Goal: Task Accomplishment & Management: Manage account settings

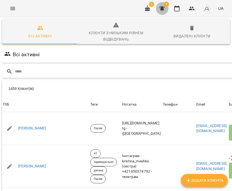
click at [163, 8] on icon "button" at bounding box center [162, 8] width 5 height 5
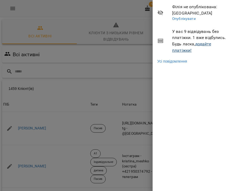
click at [202, 43] on link "додайте платіжки!" at bounding box center [191, 46] width 39 height 11
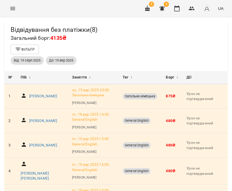
scroll to position [133, 0]
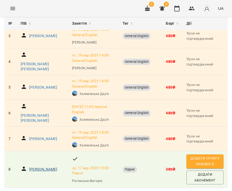
click at [42, 167] on p "Коломоєць Вікторія Ігорівна" at bounding box center [43, 169] width 28 height 5
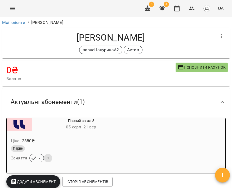
click at [219, 33] on icon "button" at bounding box center [221, 36] width 6 height 6
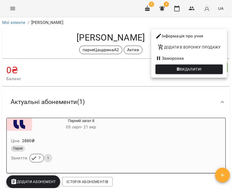
click at [212, 35] on li "Інформація про учня" at bounding box center [189, 36] width 76 height 10
select select "**"
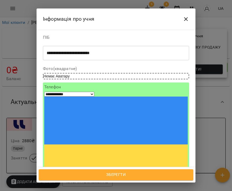
scroll to position [34, 0]
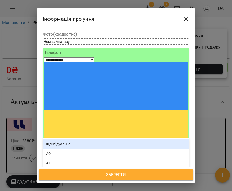
type input "**"
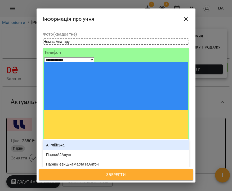
click at [90, 140] on div "Англійська" at bounding box center [116, 145] width 146 height 10
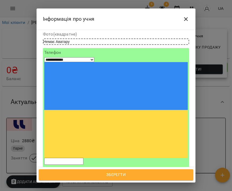
click at [131, 173] on span "Зберегти" at bounding box center [116, 174] width 143 height 7
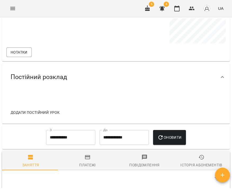
scroll to position [507, 0]
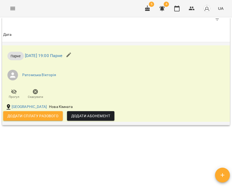
click at [90, 114] on span "Додати Абонемент" at bounding box center [90, 116] width 39 height 6
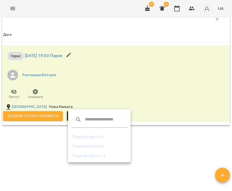
click at [33, 137] on div at bounding box center [116, 95] width 232 height 191
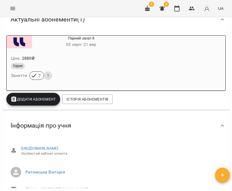
scroll to position [10, 0]
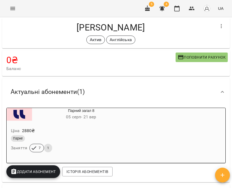
click at [146, 12] on button "button" at bounding box center [147, 8] width 13 height 13
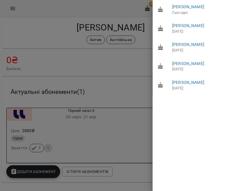
click at [8, 10] on div at bounding box center [116, 95] width 232 height 191
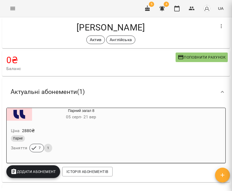
click at [12, 10] on icon "Menu" at bounding box center [13, 8] width 6 height 6
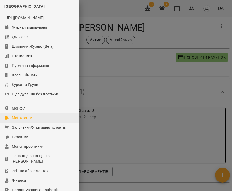
click at [23, 120] on div "Мої клієнти" at bounding box center [22, 117] width 20 height 5
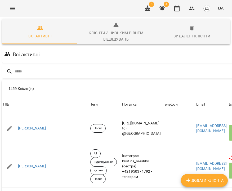
click at [10, 7] on icon "Menu" at bounding box center [13, 8] width 6 height 6
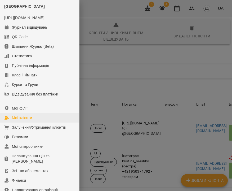
click at [36, 122] on link "Мої клієнти" at bounding box center [39, 118] width 79 height 10
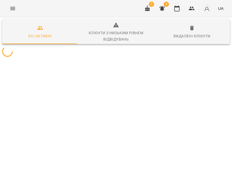
click at [7, 7] on button "Menu" at bounding box center [12, 8] width 13 height 13
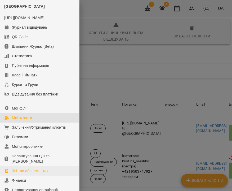
click at [36, 173] on div "Звіт по абонементах" at bounding box center [30, 170] width 37 height 5
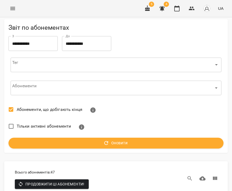
scroll to position [695, 0]
click at [167, 9] on button "button" at bounding box center [162, 8] width 13 height 13
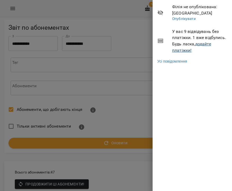
click at [207, 44] on link "додайте платіжки!" at bounding box center [191, 46] width 39 height 11
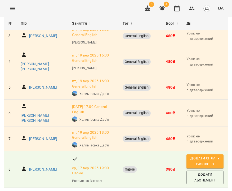
scroll to position [133, 0]
click at [39, 167] on p "Коломоєць Вікторія Ігорівна" at bounding box center [43, 169] width 28 height 5
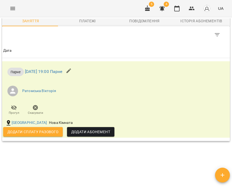
scroll to position [382, 0]
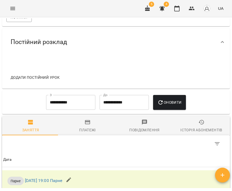
click at [197, 127] on div "Історія абонементів" at bounding box center [202, 130] width 42 height 6
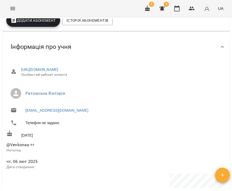
scroll to position [0, 0]
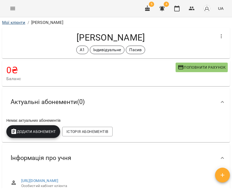
click at [15, 21] on link "Мої клієнти" at bounding box center [13, 22] width 23 height 5
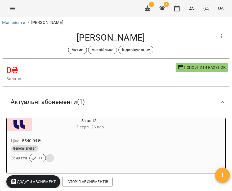
click at [215, 37] on button "button" at bounding box center [221, 36] width 13 height 13
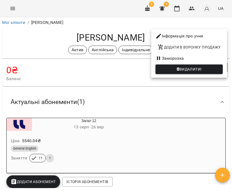
click at [210, 37] on li "Інформація про учня" at bounding box center [189, 36] width 76 height 10
select select "**"
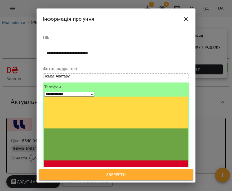
scroll to position [8, 0]
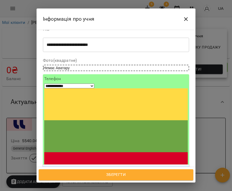
type input "***"
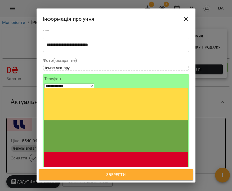
click at [74, 186] on div "Пауза" at bounding box center [116, 191] width 146 height 10
click at [115, 173] on span "Зберегти" at bounding box center [116, 174] width 143 height 7
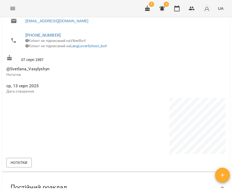
scroll to position [8, 0]
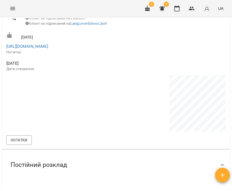
scroll to position [155, 0]
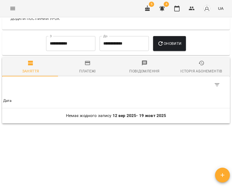
click at [40, 73] on span "Заняття" at bounding box center [30, 67] width 51 height 14
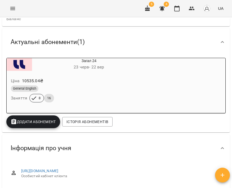
scroll to position [0, 0]
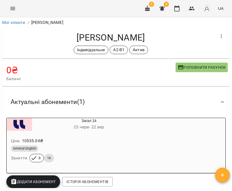
click at [155, 138] on div "Загал 24 23 черв - 22 вер Ціна 10535.04 ₴ General English Заняття 8 16" at bounding box center [116, 145] width 220 height 55
click at [130, 140] on div "Ціна 10535.04 ₴" at bounding box center [76, 141] width 133 height 10
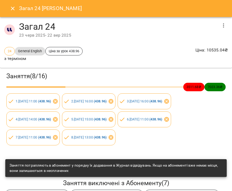
click at [223, 25] on icon "button" at bounding box center [223, 25] width 1 height 4
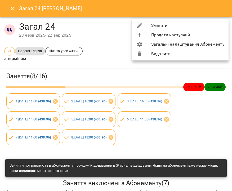
click at [197, 25] on li "Змінити" at bounding box center [180, 26] width 96 height 10
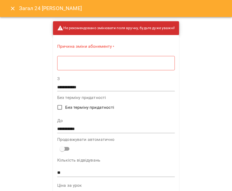
click at [123, 66] on div "* ​" at bounding box center [116, 63] width 118 height 15
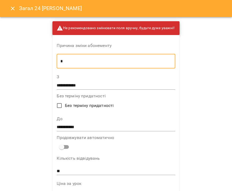
type textarea "*"
click at [80, 125] on input "**********" at bounding box center [116, 127] width 119 height 8
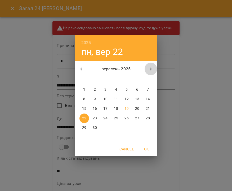
click at [151, 69] on icon "button" at bounding box center [151, 69] width 6 height 6
click at [147, 98] on p "12" at bounding box center [148, 98] width 4 height 5
type input "**********"
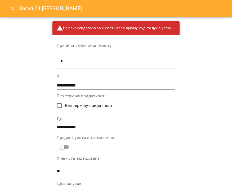
scroll to position [341, 0]
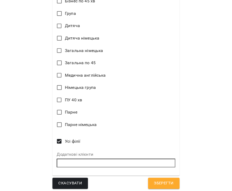
click at [160, 183] on span "Зберегти" at bounding box center [164, 183] width 20 height 7
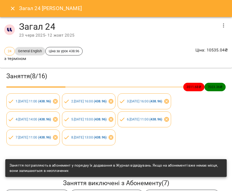
click at [14, 10] on icon "Close" at bounding box center [13, 8] width 6 height 6
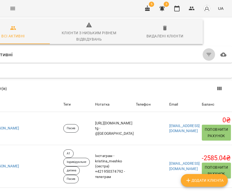
scroll to position [0, 84]
click at [206, 52] on icon "button" at bounding box center [209, 54] width 6 height 6
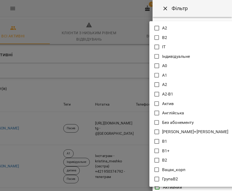
click at [170, 50] on body "For Business 5 3 UA Всі активні Клієнти з низьким рівнем відвідувань Видалені к…" at bounding box center [116, 140] width 232 height 281
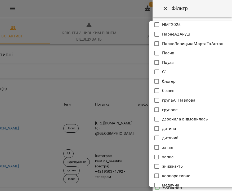
scroll to position [348, 0]
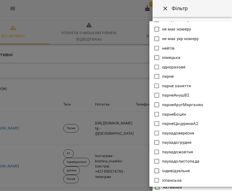
click at [158, 133] on icon at bounding box center [157, 133] width 6 height 6
type input "**********"
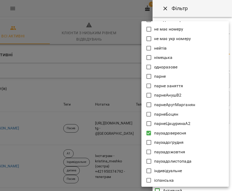
click at [213, 14] on div at bounding box center [116, 95] width 232 height 191
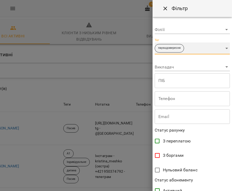
scroll to position [107, 0]
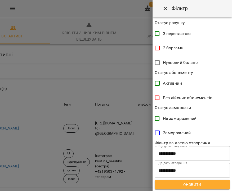
click at [198, 183] on span "Оновити" at bounding box center [192, 184] width 67 height 6
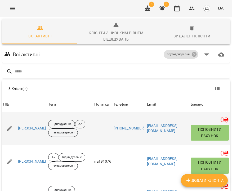
scroll to position [38, 0]
click at [45, 126] on link "[PERSON_NAME]" at bounding box center [32, 128] width 28 height 5
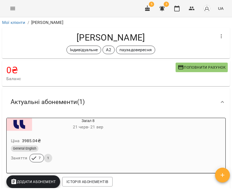
click at [219, 37] on icon "button" at bounding box center [221, 36] width 6 height 6
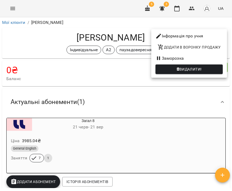
click at [214, 36] on li "Інформація про учня" at bounding box center [189, 36] width 76 height 10
select select "**"
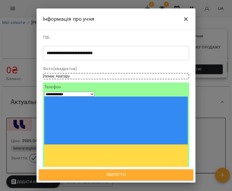
scroll to position [87, 0]
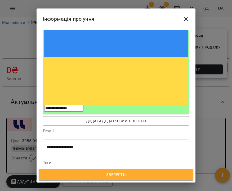
click at [120, 170] on icon at bounding box center [118, 172] width 4 height 4
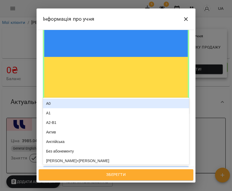
type input "**"
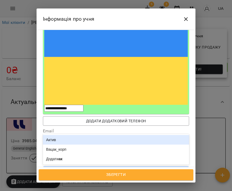
click at [86, 135] on div "Актив" at bounding box center [116, 140] width 146 height 10
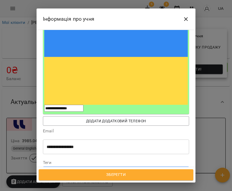
click at [131, 175] on span "Зберегти" at bounding box center [116, 174] width 143 height 7
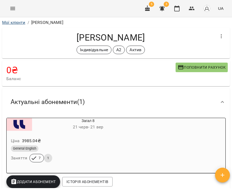
click at [15, 22] on link "Мої клієнти" at bounding box center [13, 22] width 23 height 5
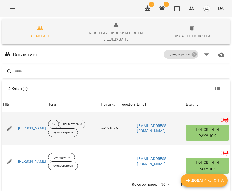
scroll to position [29, 0]
click at [35, 126] on link "[PERSON_NAME]" at bounding box center [32, 128] width 28 height 5
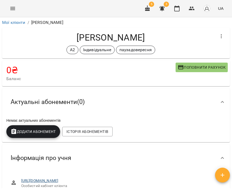
scroll to position [177, 0]
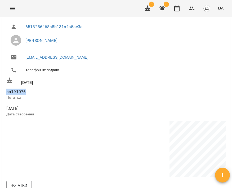
drag, startPoint x: 6, startPoint y: 92, endPoint x: 30, endPoint y: 92, distance: 23.9
click at [30, 92] on div "na191076 Нотатка" at bounding box center [116, 94] width 222 height 17
copy span "na191076"
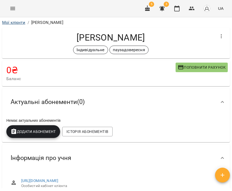
click at [14, 23] on link "Мої клієнти" at bounding box center [13, 22] width 23 height 5
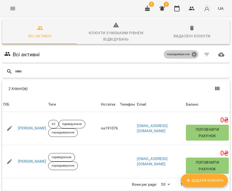
click at [192, 54] on icon at bounding box center [194, 54] width 5 height 5
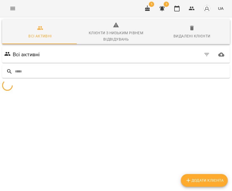
click at [205, 54] on icon "button" at bounding box center [207, 54] width 6 height 6
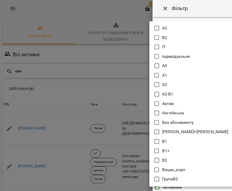
click at [175, 48] on body "For Business 5 3 UA Всі активні Клієнти з низьким рівнем відвідувань Видалені к…" at bounding box center [116, 140] width 232 height 281
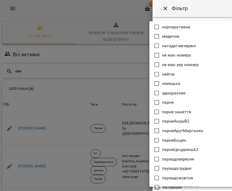
scroll to position [348, 0]
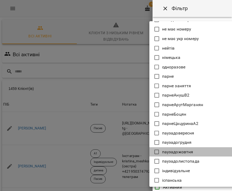
click at [178, 152] on p "паузадожовтня" at bounding box center [177, 152] width 31 height 6
type input "**********"
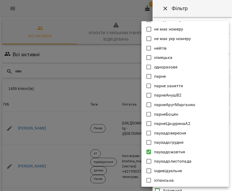
click at [181, 10] on div at bounding box center [116, 95] width 232 height 191
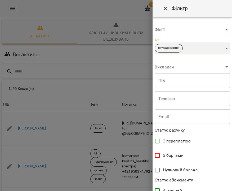
scroll to position [107, 0]
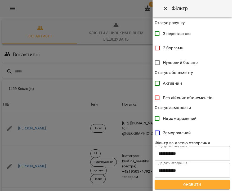
click at [200, 185] on span "Оновити" at bounding box center [192, 184] width 67 height 6
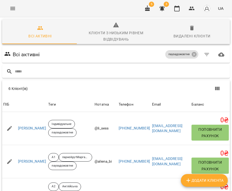
scroll to position [0, 0]
click at [197, 54] on icon at bounding box center [194, 54] width 5 height 5
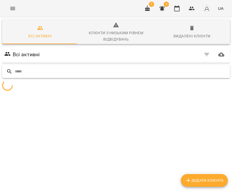
click at [157, 69] on input "text" at bounding box center [121, 71] width 213 height 9
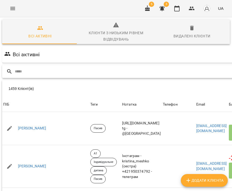
click at [157, 69] on input "text" at bounding box center [136, 71] width 242 height 9
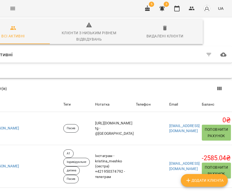
scroll to position [0, 84]
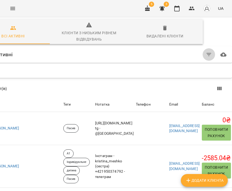
click at [206, 55] on icon "button" at bounding box center [209, 54] width 6 height 6
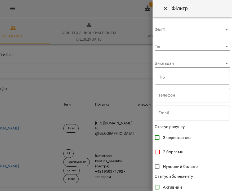
click at [188, 49] on body "For Business 5 3 UA Всі активні Клієнти з низьким рівнем відвідувань Видалені к…" at bounding box center [116, 140] width 232 height 281
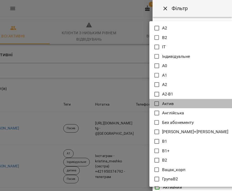
click at [157, 104] on icon at bounding box center [157, 103] width 6 height 6
type input "*****"
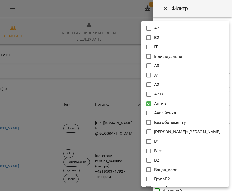
click at [190, 16] on div at bounding box center [116, 95] width 232 height 191
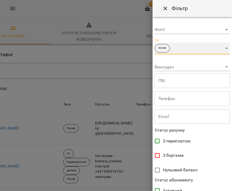
scroll to position [107, 0]
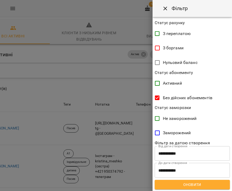
click at [183, 187] on span "Оновити" at bounding box center [192, 184] width 67 height 6
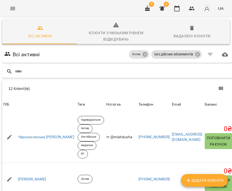
scroll to position [0, 0]
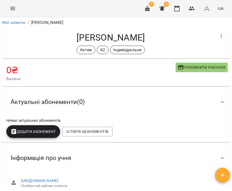
click at [218, 35] on icon "button" at bounding box center [221, 36] width 6 height 6
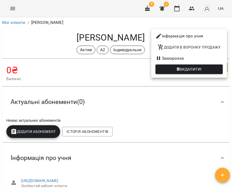
click at [176, 37] on li "Інформація про учня" at bounding box center [189, 36] width 76 height 10
select select "**"
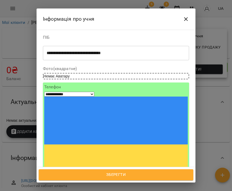
scroll to position [44, 0]
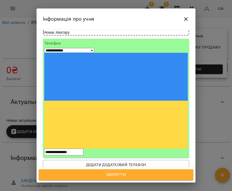
type input "****"
click at [95, 188] on div "Пасив" at bounding box center [116, 193] width 146 height 10
click at [128, 176] on span "Зберегти" at bounding box center [116, 174] width 143 height 7
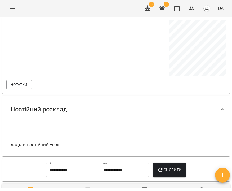
scroll to position [377, 0]
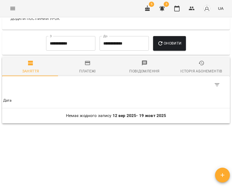
click at [196, 67] on span "Історія абонементів" at bounding box center [201, 67] width 51 height 14
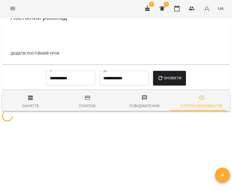
scroll to position [343, 0]
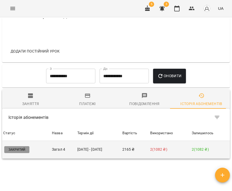
click at [160, 150] on p "2 ( 1082 ₴ )" at bounding box center [170, 150] width 40 height 6
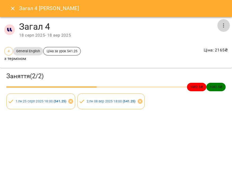
click at [228, 22] on button "button" at bounding box center [223, 25] width 13 height 13
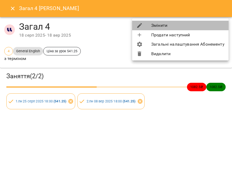
click at [221, 25] on li "Змінити" at bounding box center [180, 26] width 96 height 10
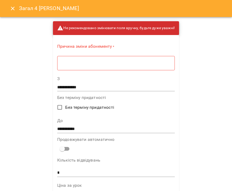
click at [128, 66] on div "* ​" at bounding box center [116, 63] width 118 height 15
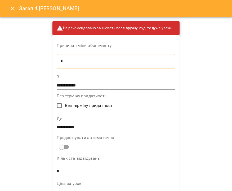
type textarea "*"
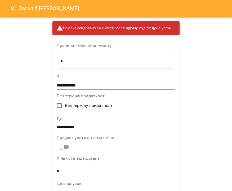
click at [73, 127] on input "**********" at bounding box center [116, 127] width 119 height 8
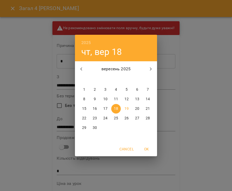
click at [94, 126] on p "30" at bounding box center [95, 127] width 4 height 5
type input "**********"
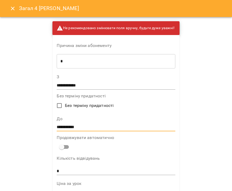
scroll to position [341, 0]
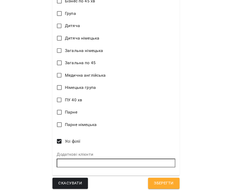
click at [164, 186] on button "Зберегти" at bounding box center [163, 183] width 31 height 11
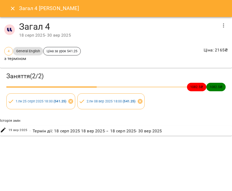
click at [11, 6] on icon "Close" at bounding box center [13, 8] width 6 height 6
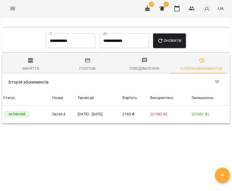
scroll to position [0, 0]
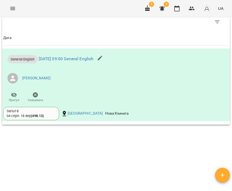
scroll to position [342, 0]
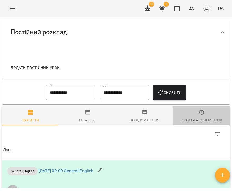
click at [202, 119] on div "Історія абонементів" at bounding box center [202, 120] width 42 height 6
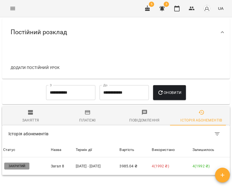
scroll to position [392, 0]
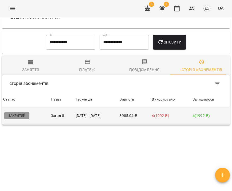
click at [112, 115] on td "04 серп - 18 вер" at bounding box center [97, 116] width 44 height 18
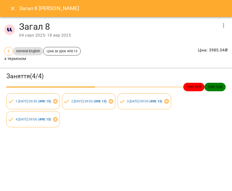
click at [226, 26] on icon "button" at bounding box center [224, 25] width 6 height 6
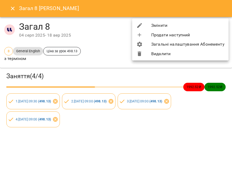
click at [216, 24] on li "Змінити" at bounding box center [180, 26] width 96 height 10
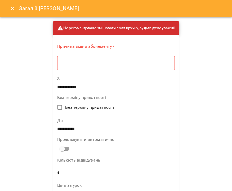
click at [137, 60] on div "* ​" at bounding box center [116, 63] width 118 height 15
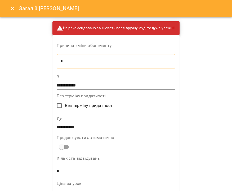
type textarea "*"
click at [81, 127] on input "**********" at bounding box center [116, 127] width 119 height 8
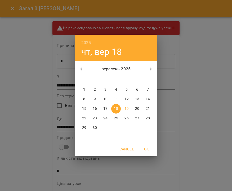
click at [94, 128] on p "30" at bounding box center [95, 127] width 4 height 5
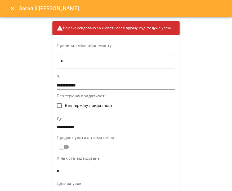
type input "**********"
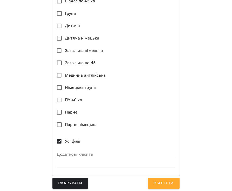
click at [161, 180] on span "Зберегти" at bounding box center [164, 183] width 20 height 7
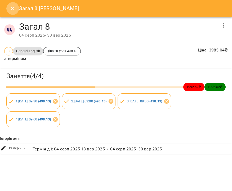
click at [12, 7] on icon "Close" at bounding box center [13, 8] width 6 height 6
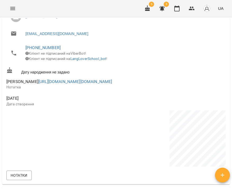
scroll to position [347, 0]
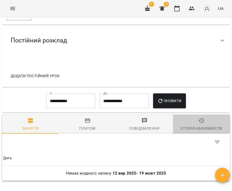
click at [200, 131] on div "Історія абонементів" at bounding box center [202, 128] width 42 height 6
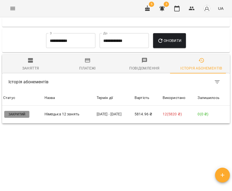
scroll to position [0, 0]
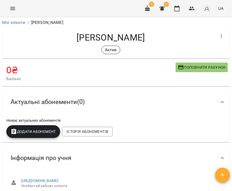
click at [218, 37] on icon "button" at bounding box center [221, 36] width 6 height 6
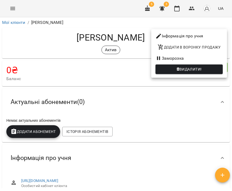
click at [204, 35] on li "Інформація про учня" at bounding box center [189, 36] width 76 height 10
select select "**"
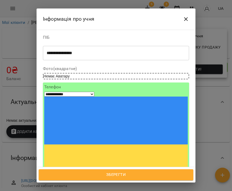
scroll to position [48, 0]
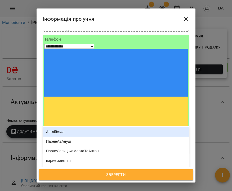
type input "***"
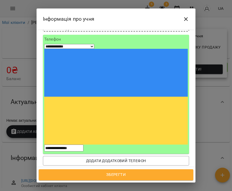
click at [80, 184] on div "Англійська" at bounding box center [116, 189] width 146 height 10
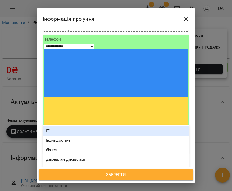
type input "***"
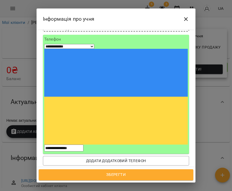
click at [102, 184] on div "іспанська" at bounding box center [116, 189] width 146 height 10
type input "*"
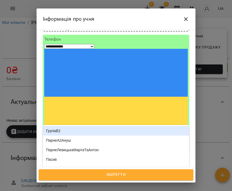
type input "****"
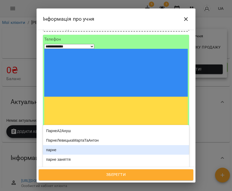
click at [63, 145] on div "парне" at bounding box center [116, 150] width 146 height 10
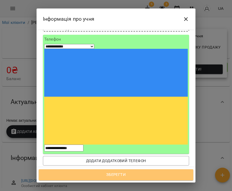
click at [116, 178] on span "Зберегти" at bounding box center [116, 174] width 143 height 7
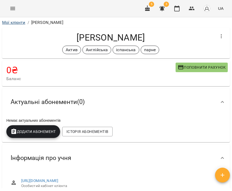
click at [12, 24] on link "Мої клієнти" at bounding box center [13, 22] width 23 height 5
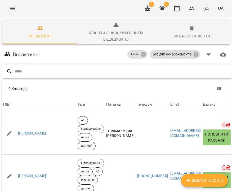
scroll to position [0, 19]
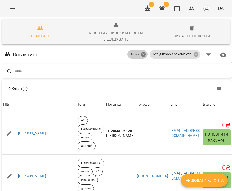
click at [146, 55] on icon at bounding box center [143, 54] width 5 height 5
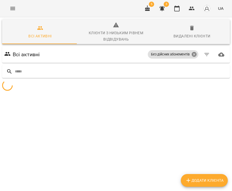
scroll to position [0, 0]
click at [192, 54] on icon at bounding box center [194, 54] width 5 height 5
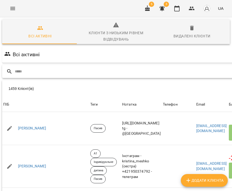
click at [131, 71] on input "text" at bounding box center [136, 71] width 242 height 9
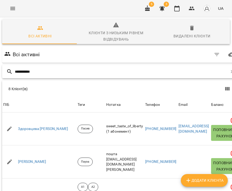
type input "**********"
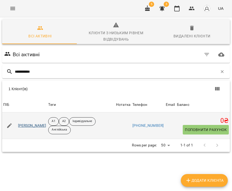
click at [37, 128] on link "[PERSON_NAME]" at bounding box center [32, 125] width 28 height 5
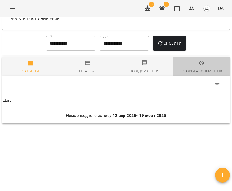
click at [200, 72] on div "Історія абонементів" at bounding box center [202, 71] width 42 height 6
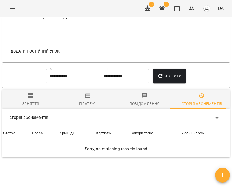
click at [76, 83] on input "**********" at bounding box center [70, 76] width 49 height 15
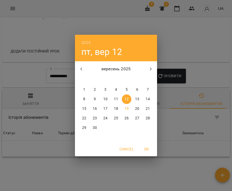
click at [83, 69] on icon "button" at bounding box center [81, 69] width 6 height 6
click at [148, 89] on p "6" at bounding box center [148, 89] width 2 height 5
type input "**********"
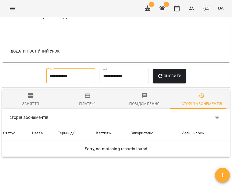
click at [169, 78] on span "Оновити" at bounding box center [169, 76] width 24 height 6
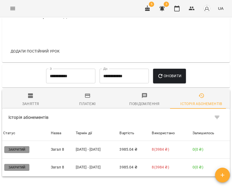
scroll to position [0, 0]
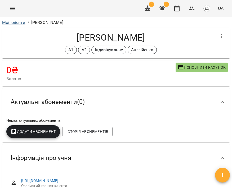
click at [8, 21] on link "Мої клієнти" at bounding box center [13, 22] width 23 height 5
